Goal: Task Accomplishment & Management: Use online tool/utility

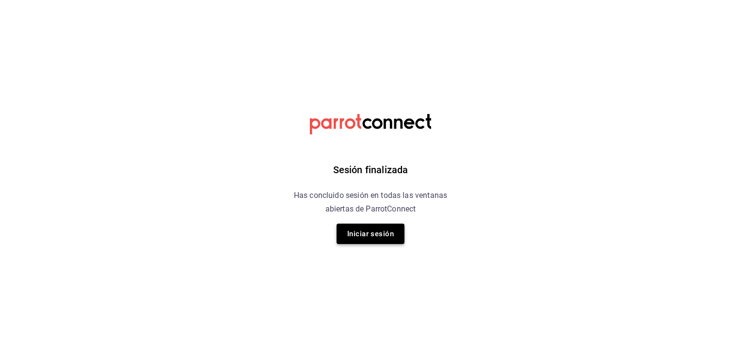
click at [379, 238] on button "Iniciar sesión" at bounding box center [371, 234] width 68 height 20
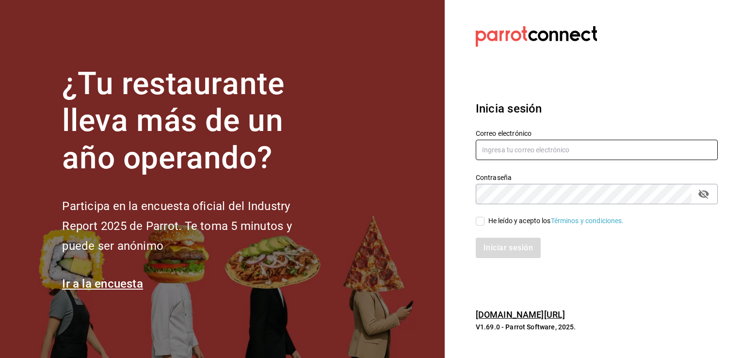
type input "[PERSON_NAME][EMAIL_ADDRESS][DOMAIN_NAME]"
click at [484, 222] on input "He leído y acepto los Términos y condiciones." at bounding box center [480, 221] width 9 height 9
checkbox input "true"
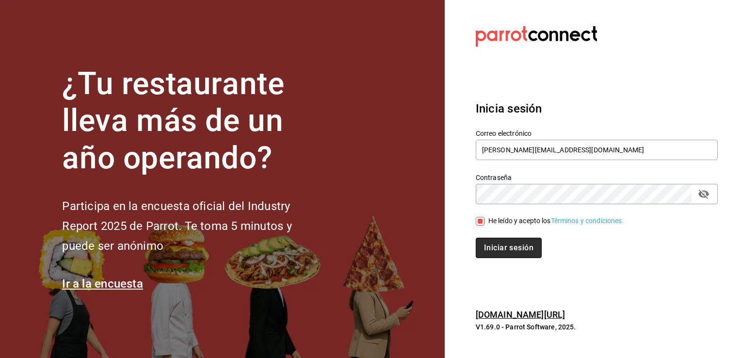
click at [498, 243] on button "Iniciar sesión" at bounding box center [509, 248] width 66 height 20
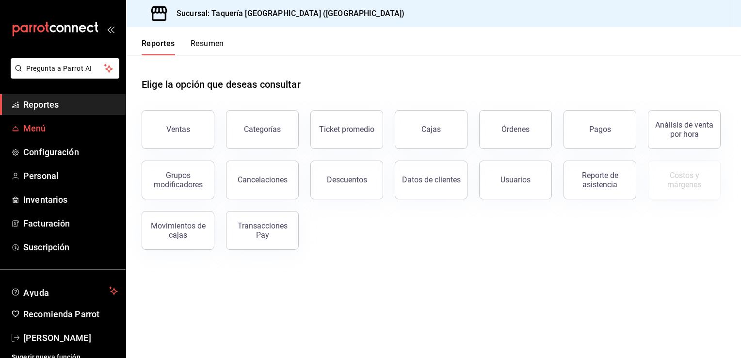
click at [77, 133] on span "Menú" at bounding box center [70, 128] width 95 height 13
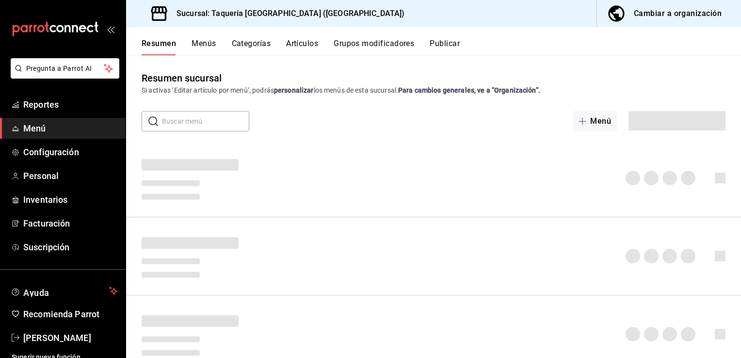
click at [201, 42] on button "Menús" at bounding box center [204, 47] width 24 height 16
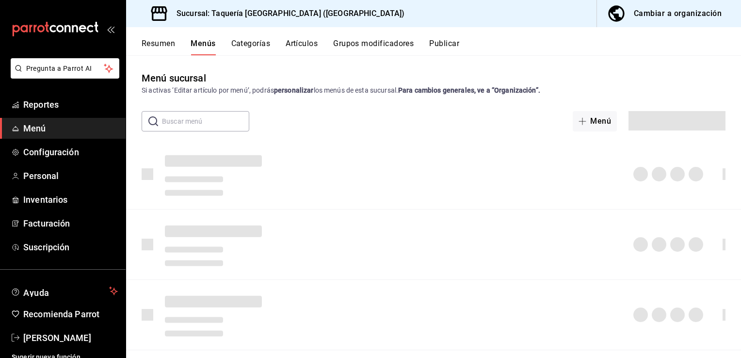
click at [300, 45] on button "Artículos" at bounding box center [302, 47] width 32 height 16
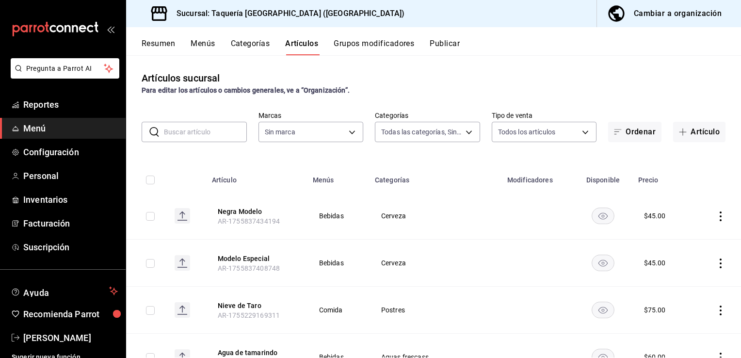
type input "42e01de9-b63a-4b3c-800b-21bc6c2cd2f3,7cd16d27-da71-44f7-81d8-565ad958763d,66338…"
type input "90e578ed-e151-4df2-9de4-a44abec3a36e"
click at [687, 136] on button "Artículo" at bounding box center [699, 132] width 52 height 20
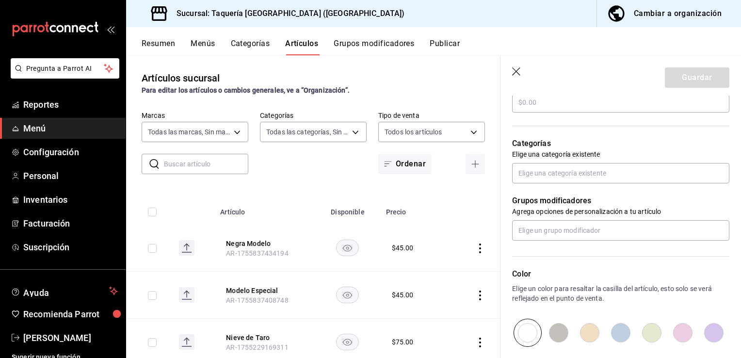
scroll to position [309, 0]
type input "Limonada Natural"
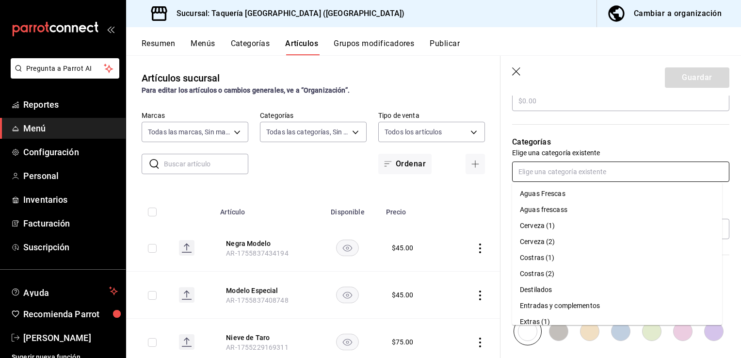
click at [617, 180] on input "text" at bounding box center [620, 172] width 217 height 20
click at [604, 202] on li "Aguas frescass" at bounding box center [617, 210] width 210 height 16
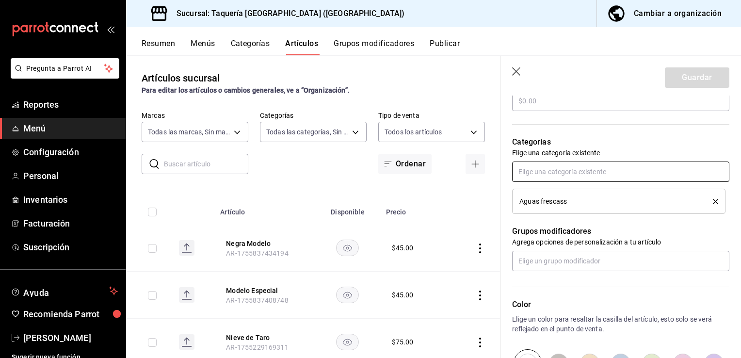
click at [605, 180] on input "text" at bounding box center [620, 172] width 217 height 20
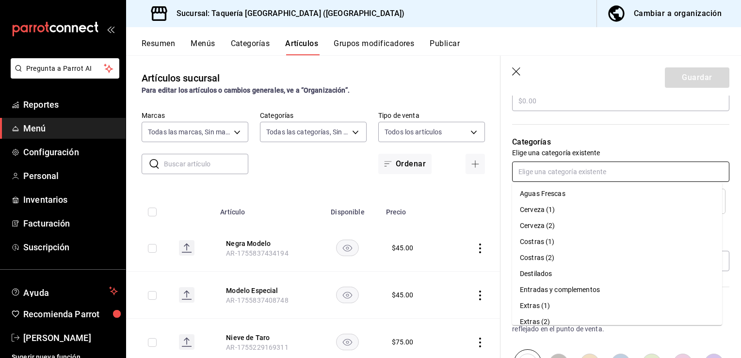
click at [582, 196] on li "Aguas Frescas" at bounding box center [617, 194] width 210 height 16
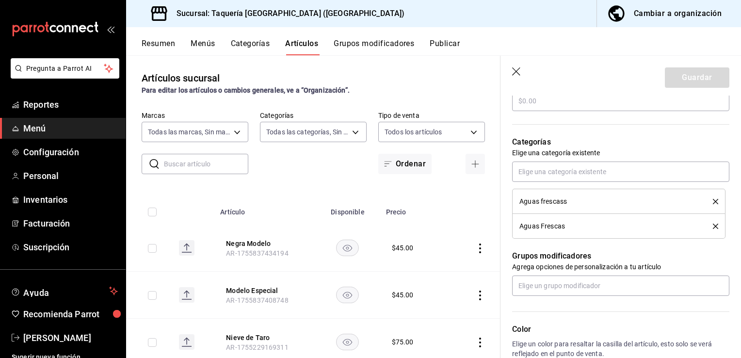
click at [713, 202] on icon "delete" at bounding box center [715, 201] width 5 height 5
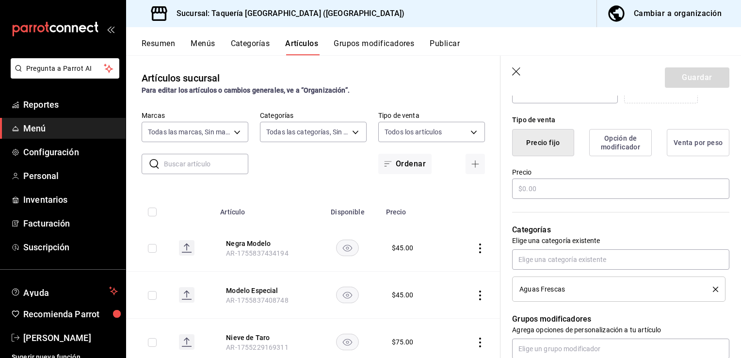
scroll to position [215, 0]
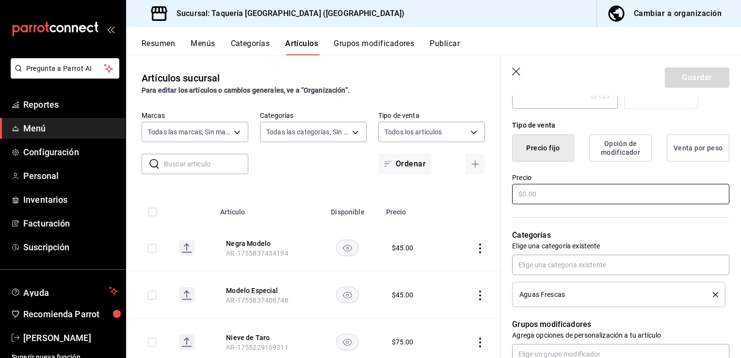
click at [673, 190] on input "text" at bounding box center [620, 194] width 217 height 20
type input "$60.00"
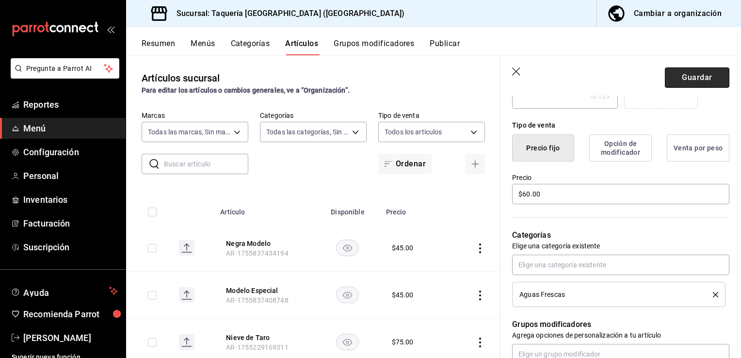
click at [694, 77] on button "Guardar" at bounding box center [697, 77] width 65 height 20
